Goal: Check status: Check status

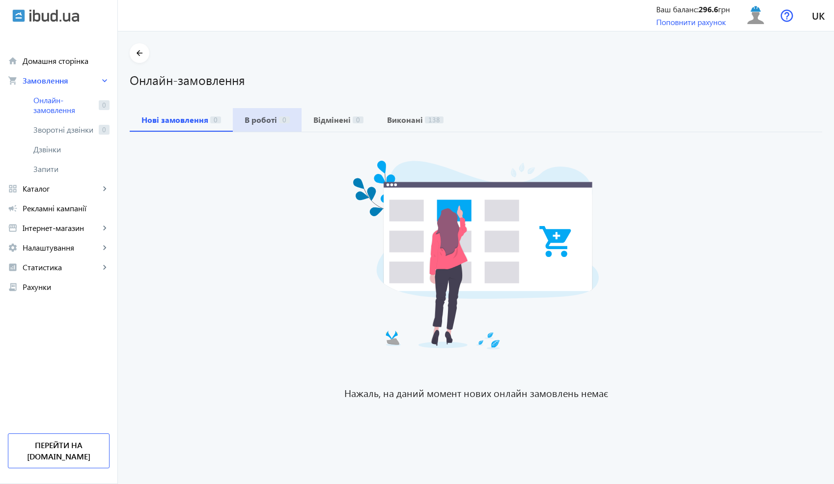
click at [252, 120] on b "В роботі" at bounding box center [261, 120] width 32 height 8
click at [395, 121] on b "Виконані" at bounding box center [405, 120] width 36 height 8
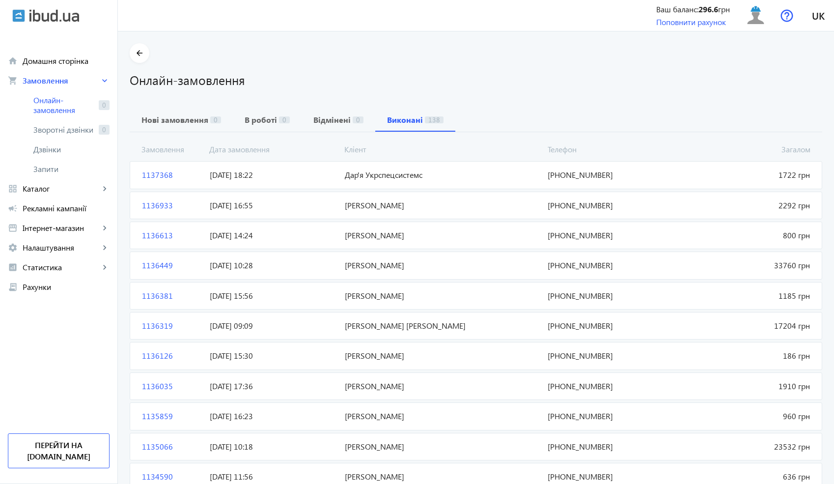
click at [347, 172] on span "Дар'я Укрспецсистемс" at bounding box center [442, 174] width 203 height 11
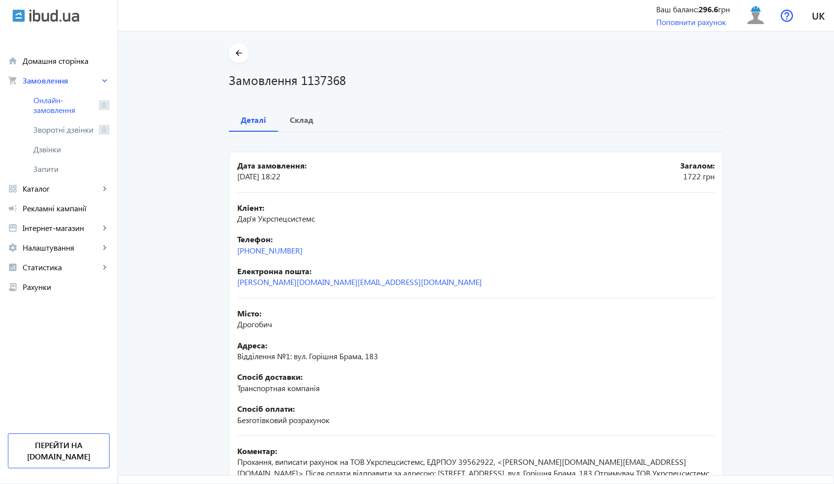
click at [255, 221] on span "Дар'я Укрспецсистемс" at bounding box center [276, 218] width 78 height 10
drag, startPoint x: 254, startPoint y: 220, endPoint x: 231, endPoint y: 219, distance: 23.6
click at [230, 219] on mat-card "Дата замовлення: [DATE] 18:22 Загалом: 1722 грн Кліент: Дар'я Укрспецсистемс Те…" at bounding box center [476, 358] width 494 height 413
copy span "Дар'я"
click at [261, 324] on span "Дрогобич" at bounding box center [254, 324] width 35 height 10
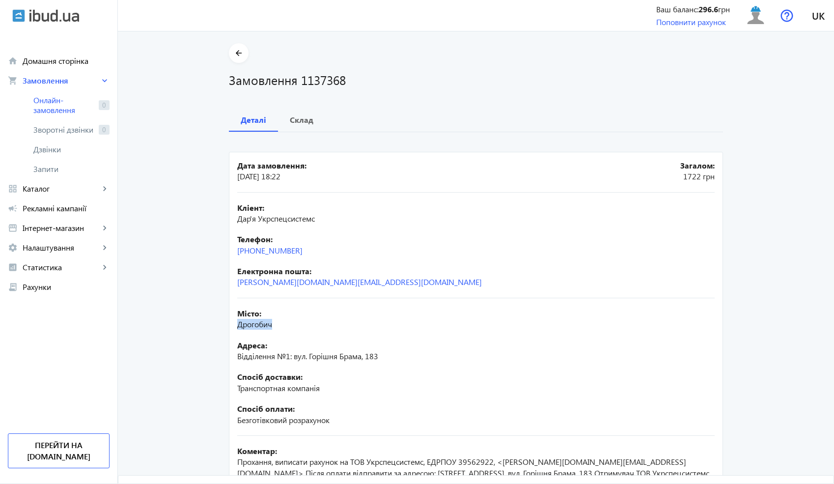
click at [261, 324] on span "Дрогобич" at bounding box center [254, 324] width 35 height 10
copy span "Дрогобич"
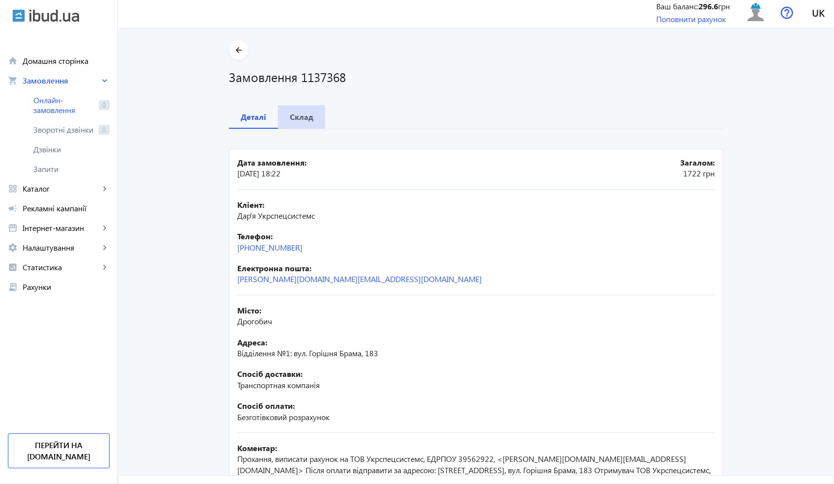
click at [304, 115] on b "Склад" at bounding box center [302, 117] width 24 height 8
